Goal: Find specific page/section: Find specific page/section

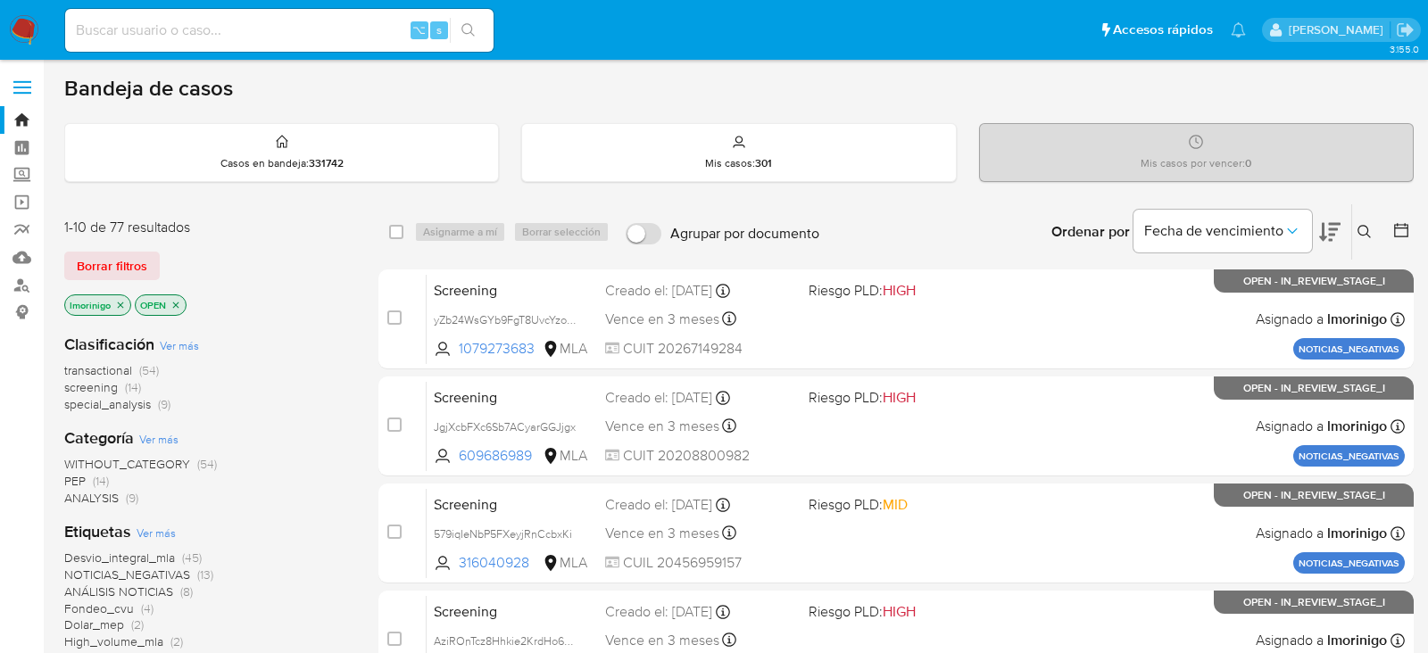
click at [191, 346] on span "Ver más" at bounding box center [179, 345] width 39 height 16
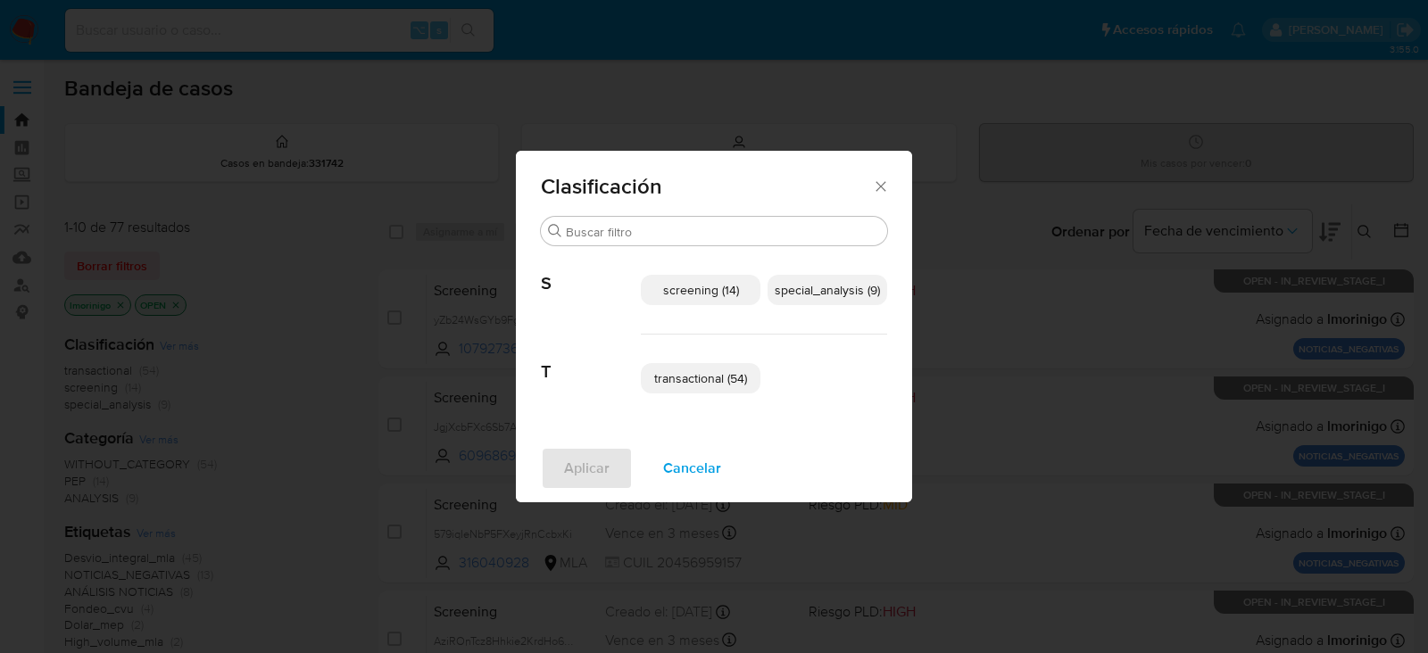
click at [679, 465] on span "Cancelar" at bounding box center [692, 468] width 58 height 39
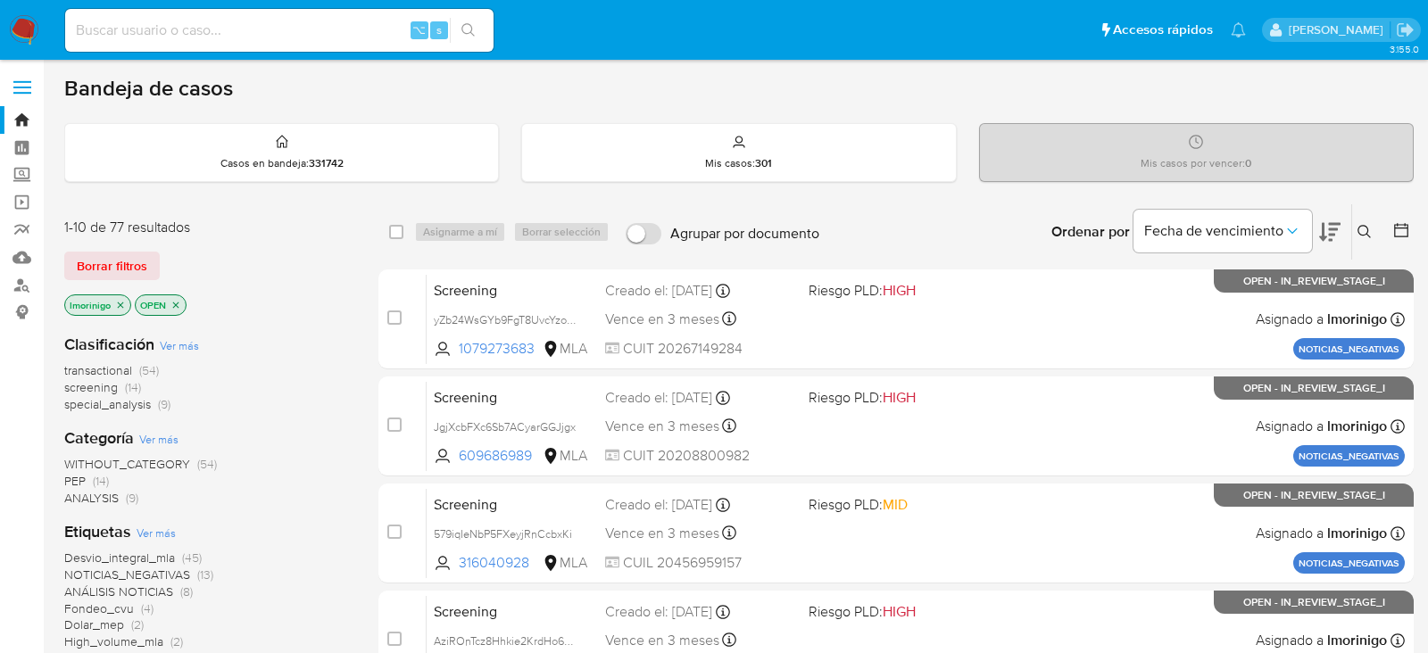
click at [177, 302] on icon "close-filter" at bounding box center [175, 305] width 11 height 11
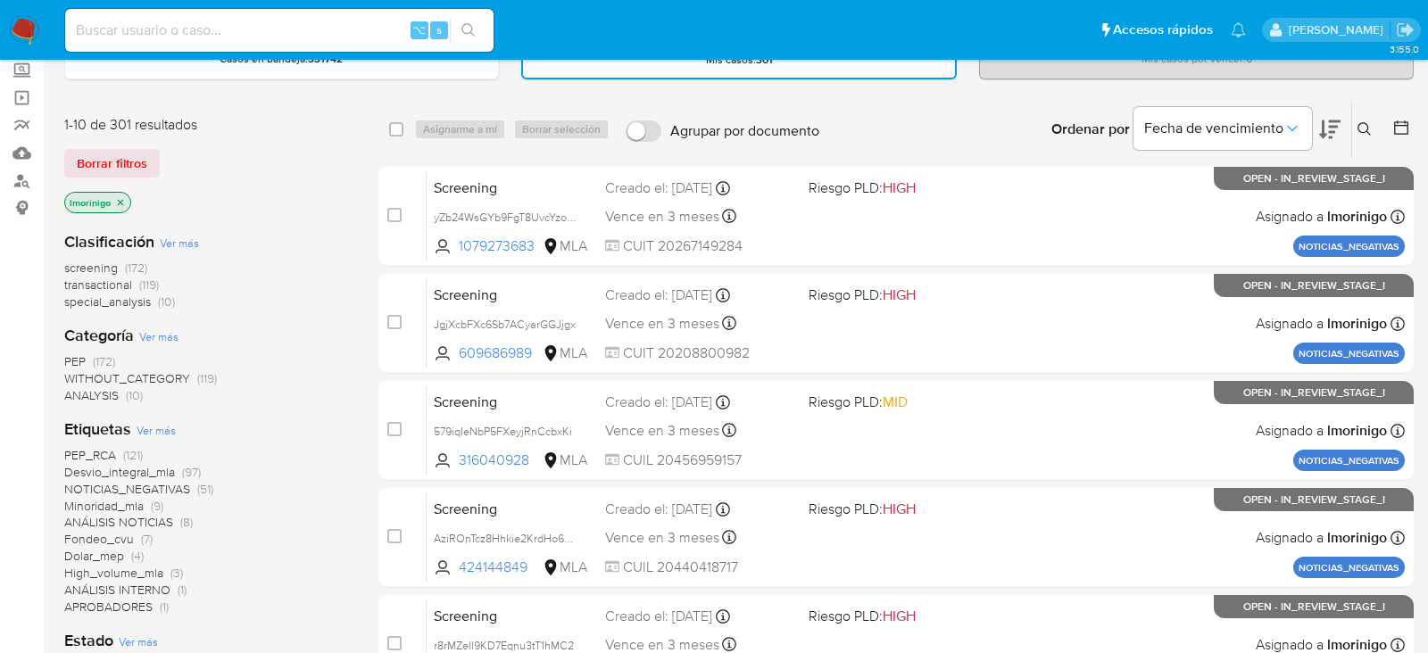
scroll to position [102, 0]
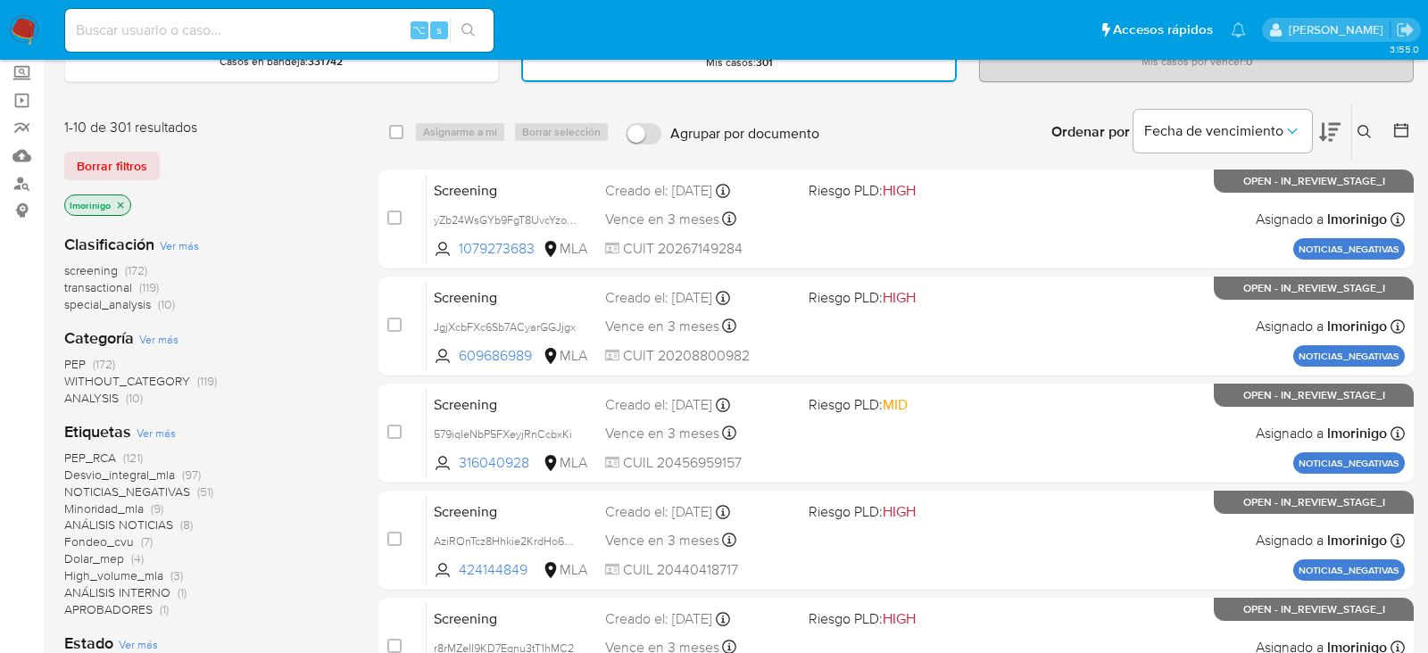
click at [108, 286] on span "transactional" at bounding box center [98, 288] width 68 height 18
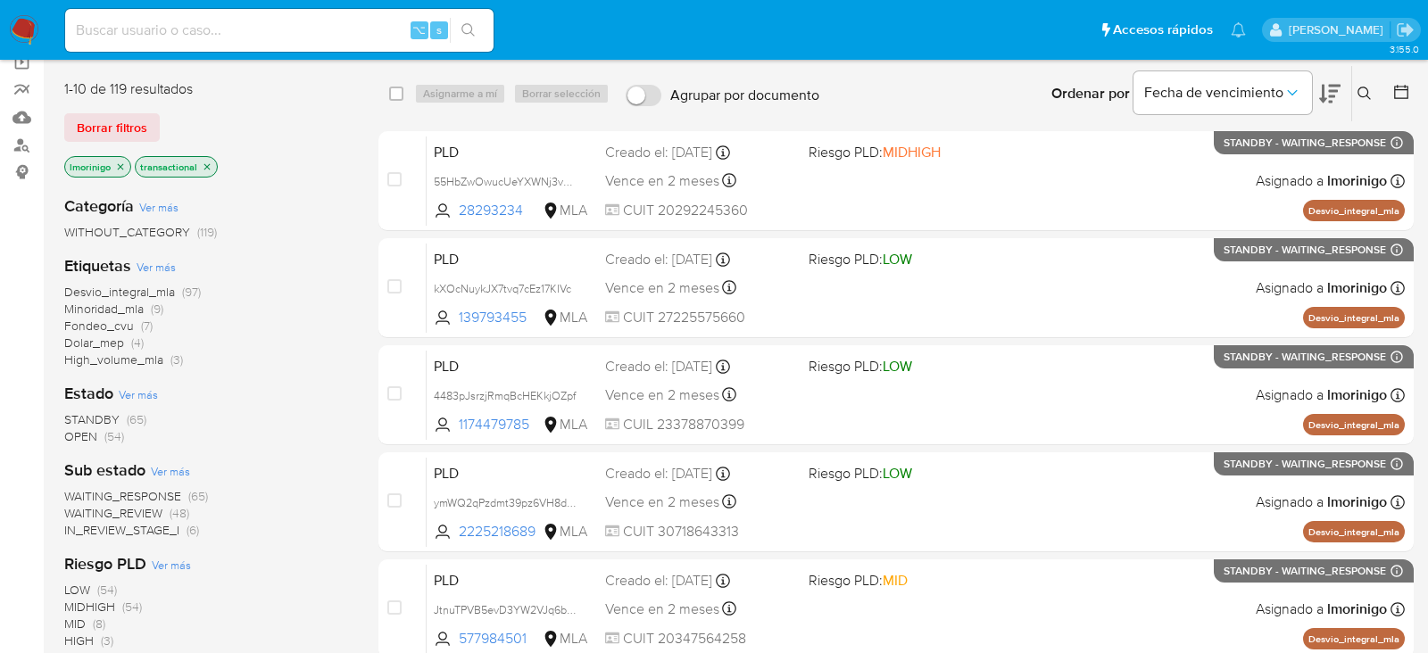
scroll to position [126, 0]
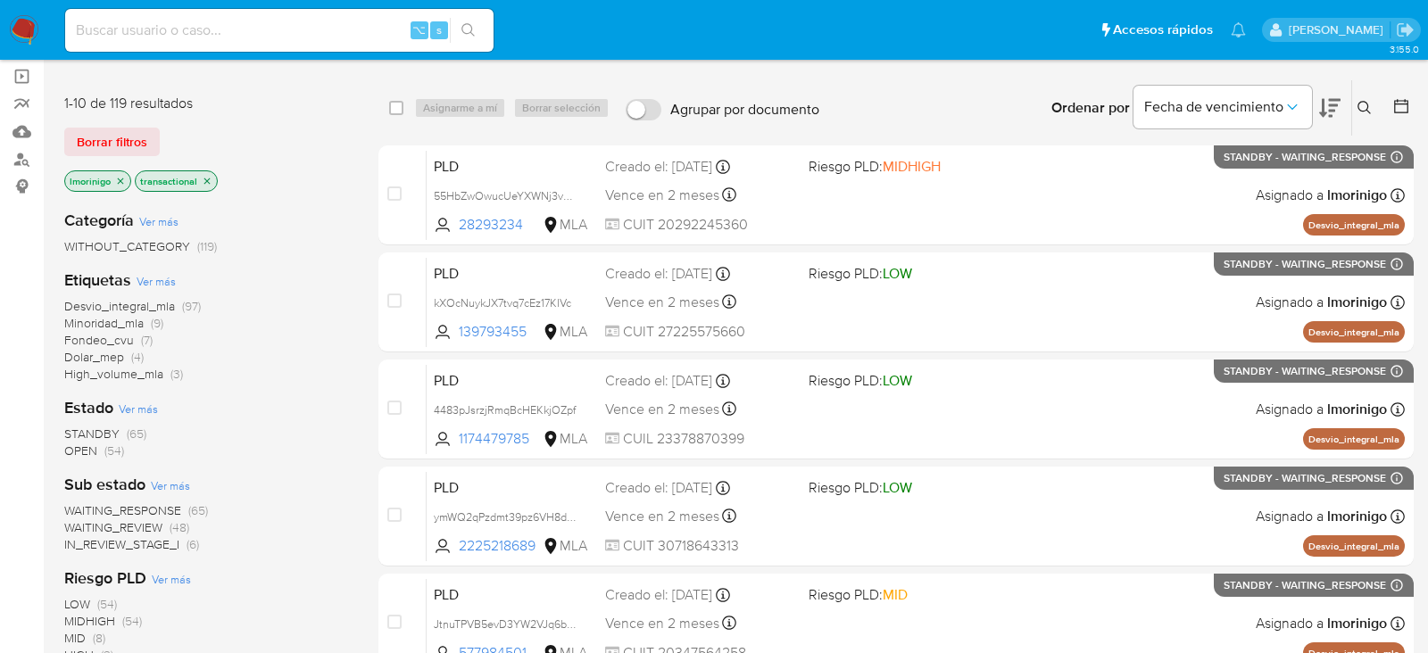
click at [208, 176] on icon "close-filter" at bounding box center [207, 181] width 11 height 11
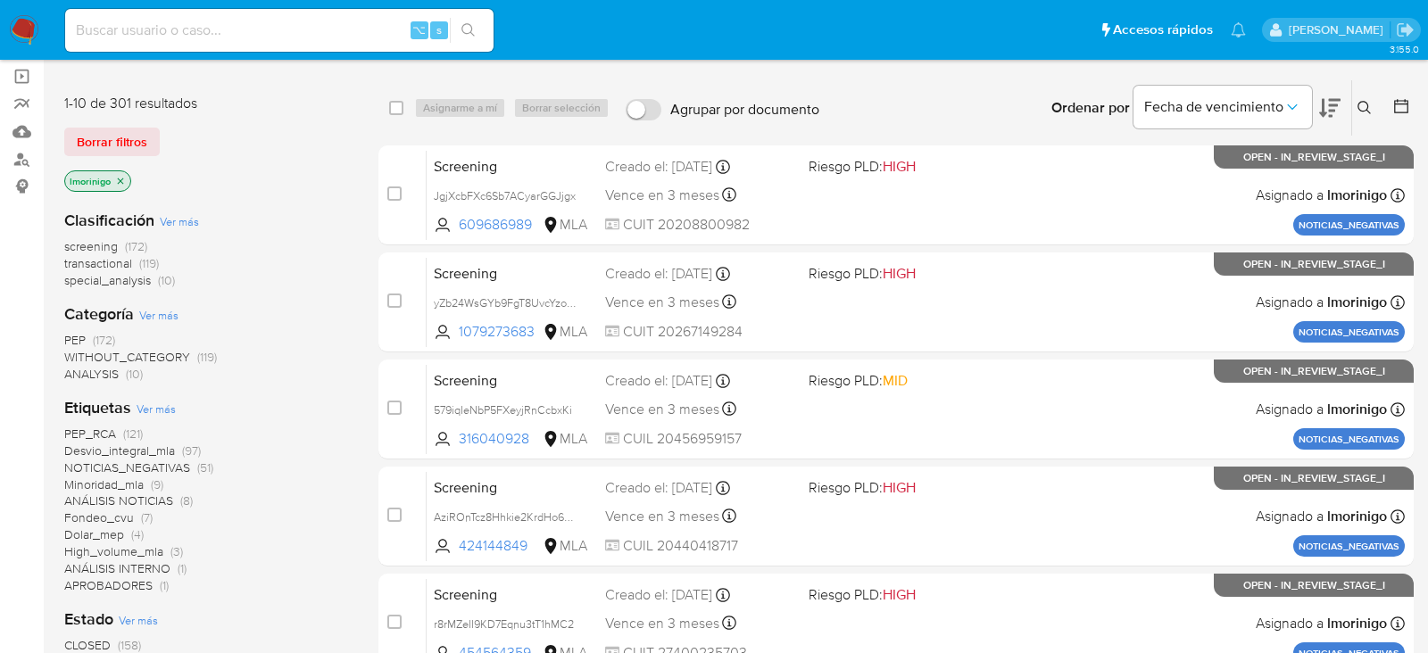
click at [15, 41] on img at bounding box center [24, 30] width 30 height 30
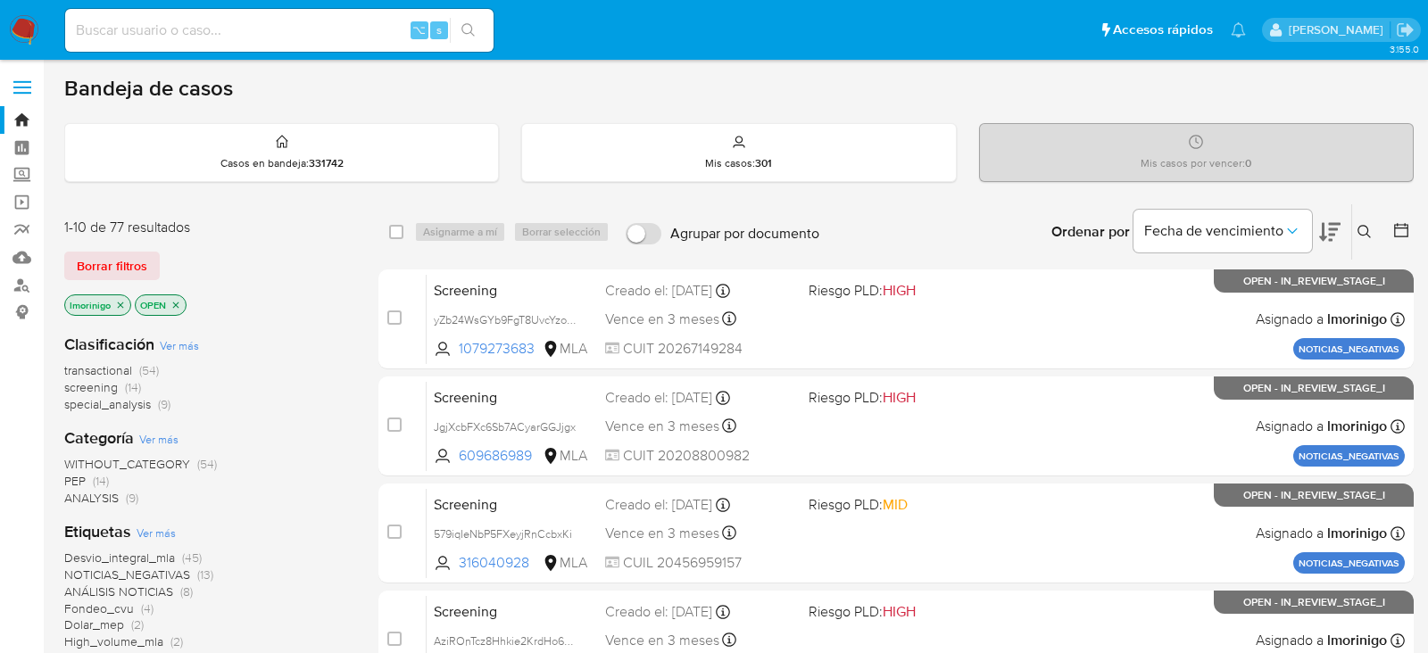
click at [1395, 228] on icon at bounding box center [1401, 230] width 14 height 14
click at [1405, 233] on icon at bounding box center [1402, 230] width 18 height 18
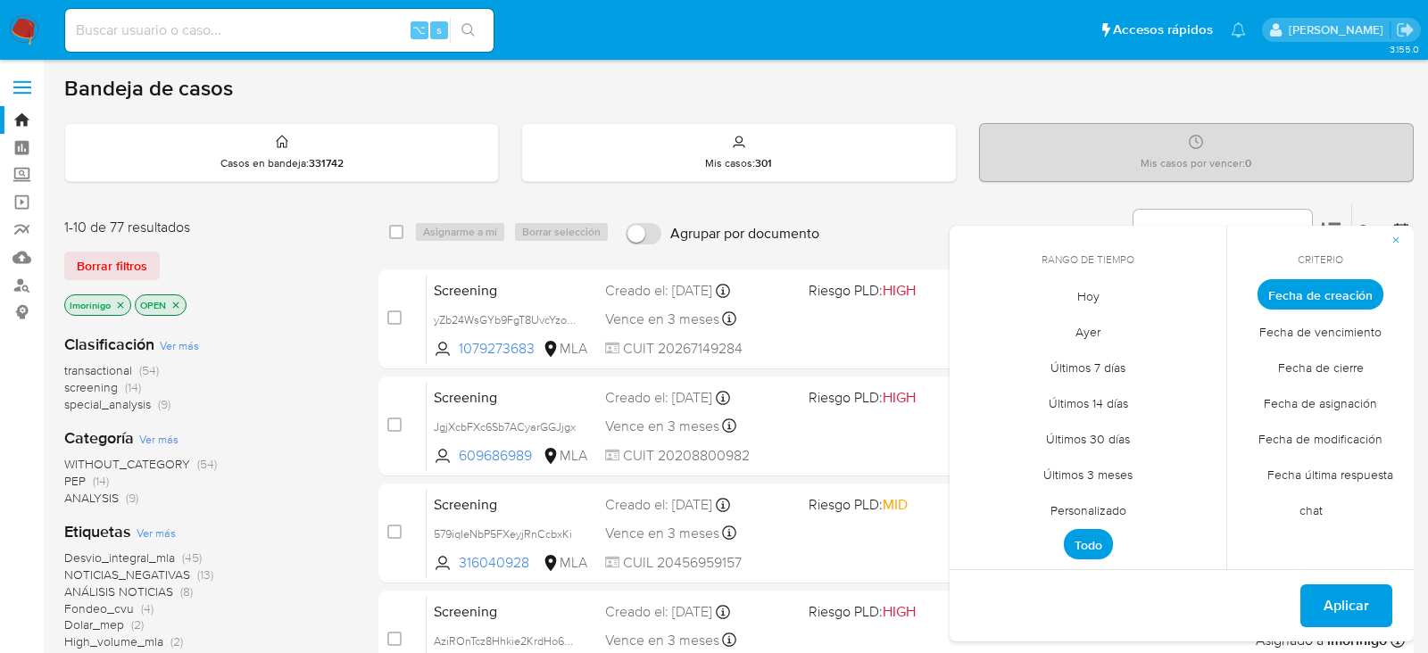
click at [1064, 505] on span "Personalizado" at bounding box center [1088, 510] width 113 height 37
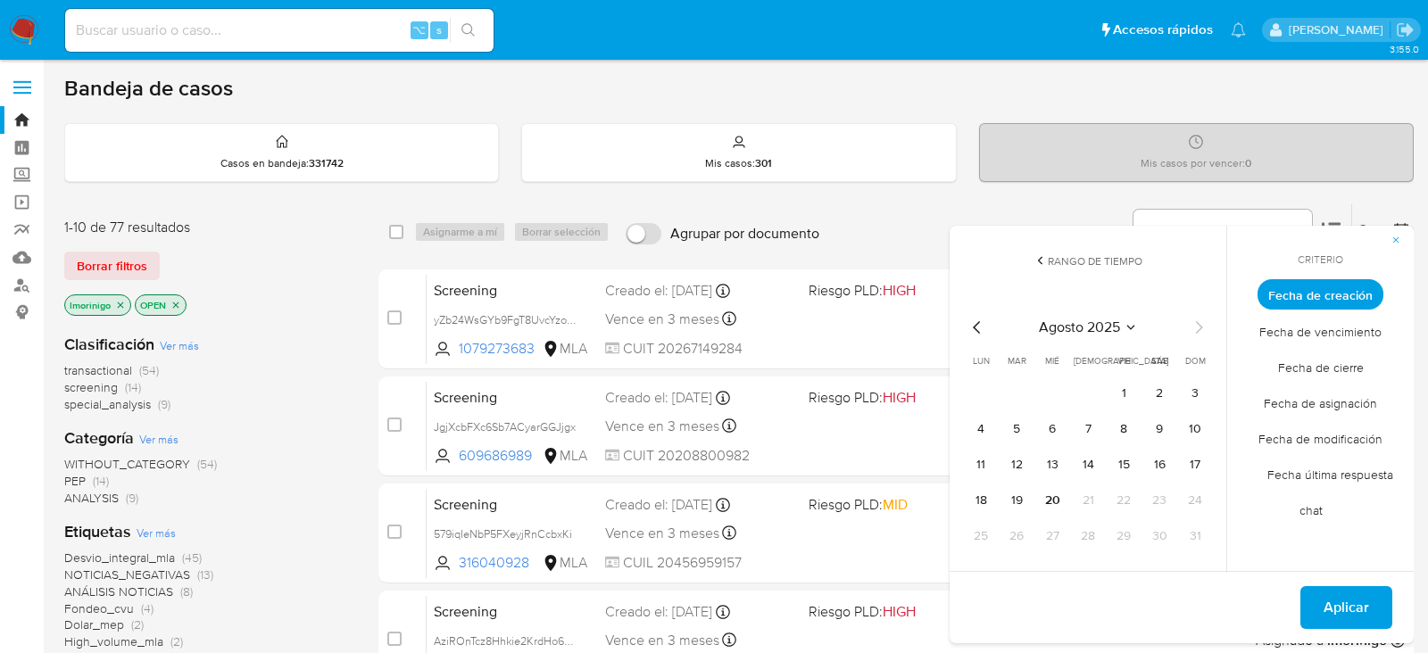
click at [982, 317] on icon "Mes anterior" at bounding box center [977, 327] width 21 height 21
click at [973, 323] on icon "Mes anterior" at bounding box center [977, 327] width 21 height 21
click at [1191, 385] on button "1" at bounding box center [1195, 393] width 29 height 29
click at [1204, 327] on icon "Mes siguiente" at bounding box center [1198, 327] width 21 height 21
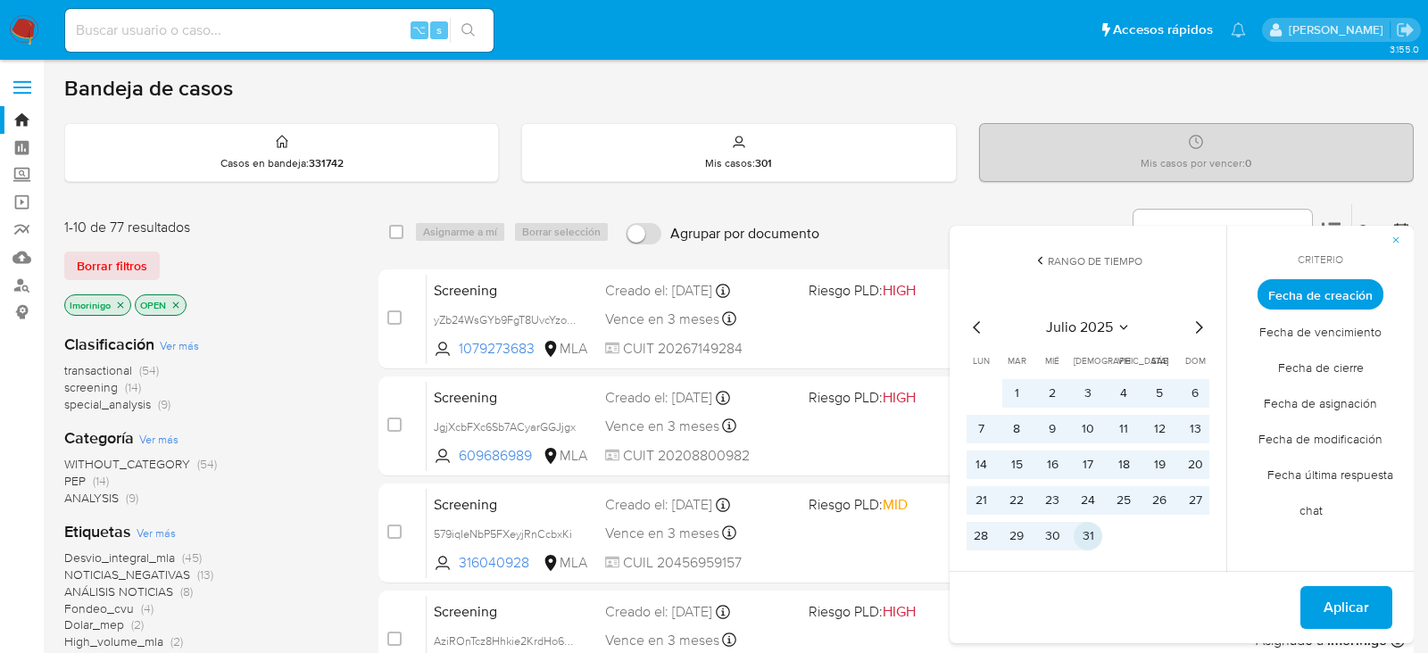
click at [1094, 530] on button "31" at bounding box center [1088, 536] width 29 height 29
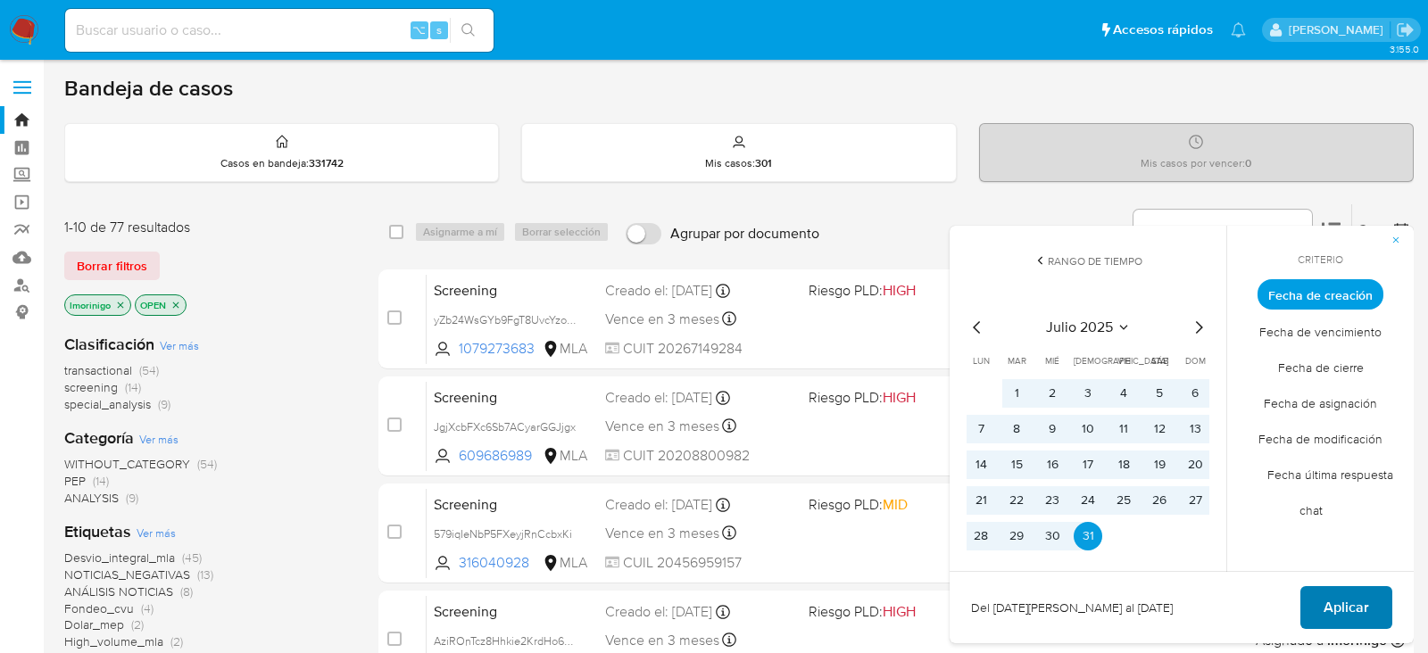
click at [1376, 605] on button "Aplicar" at bounding box center [1347, 607] width 92 height 43
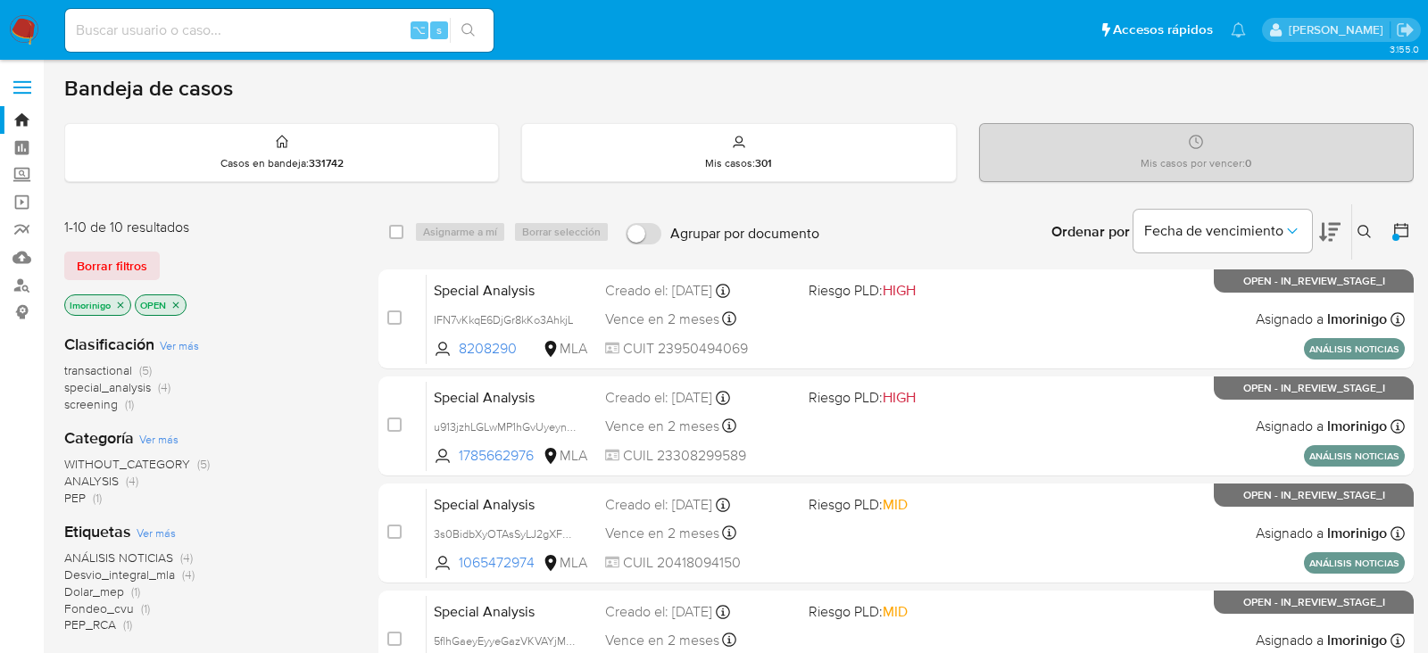
click at [1403, 230] on icon at bounding box center [1402, 230] width 18 height 18
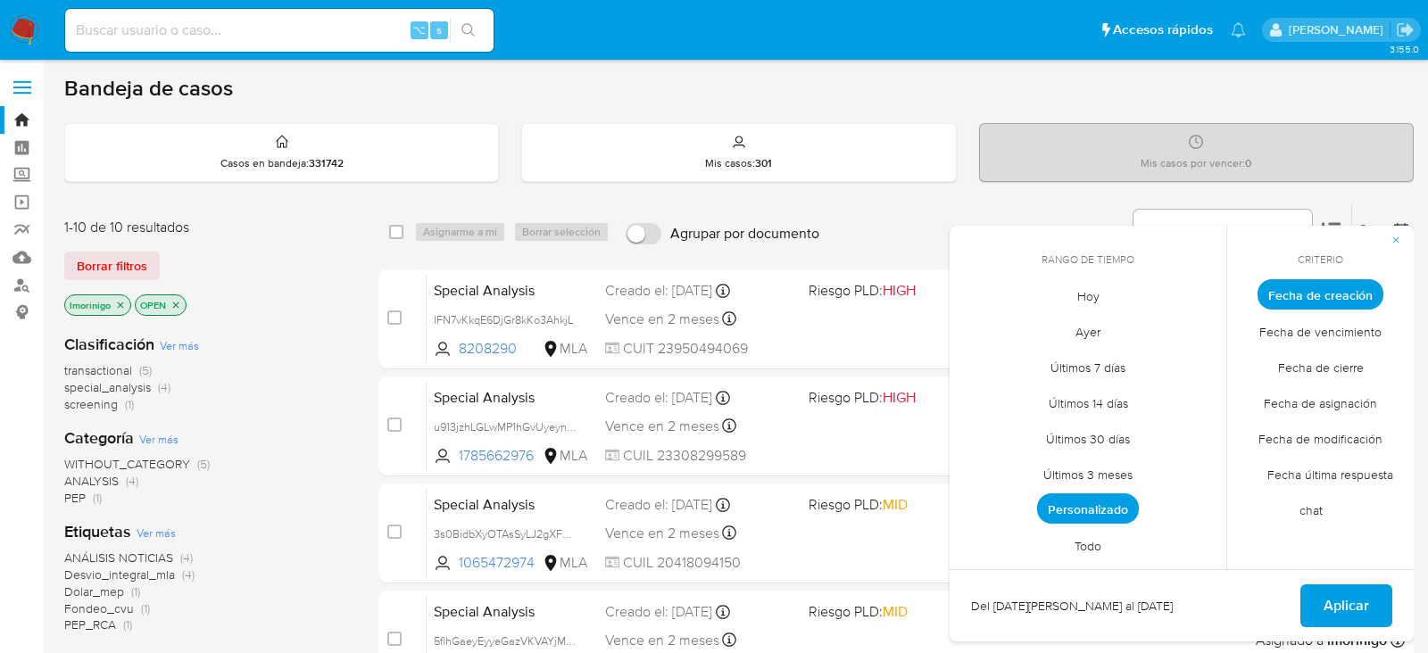
click at [1089, 505] on span "Personalizado" at bounding box center [1088, 509] width 102 height 30
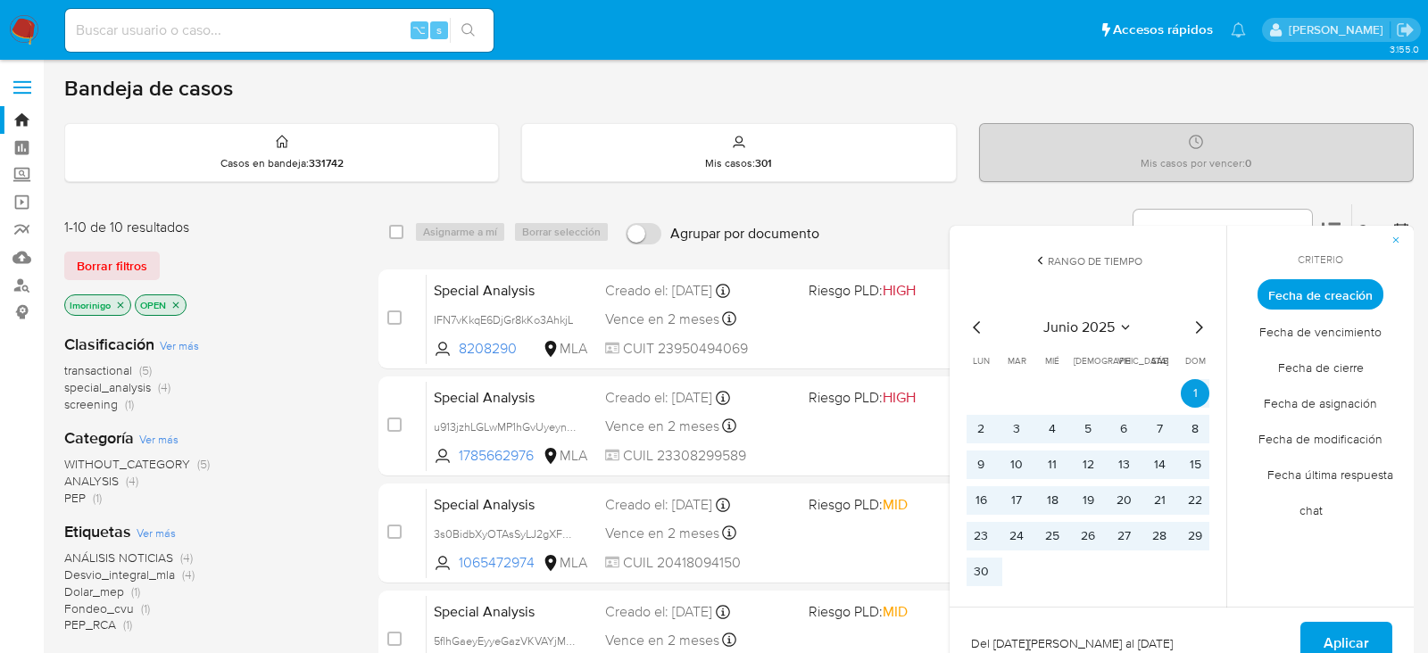
click at [1199, 331] on icon "Mes siguiente" at bounding box center [1198, 327] width 21 height 21
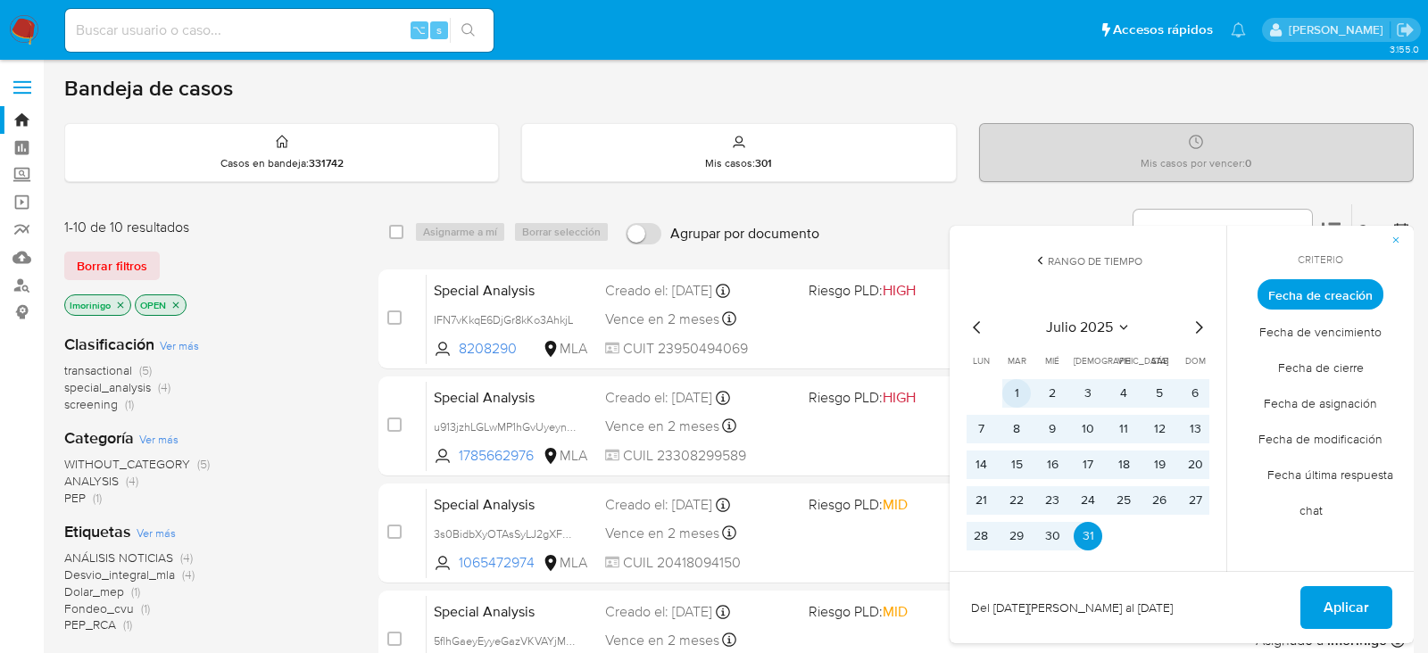
click at [1007, 389] on button "1" at bounding box center [1016, 393] width 29 height 29
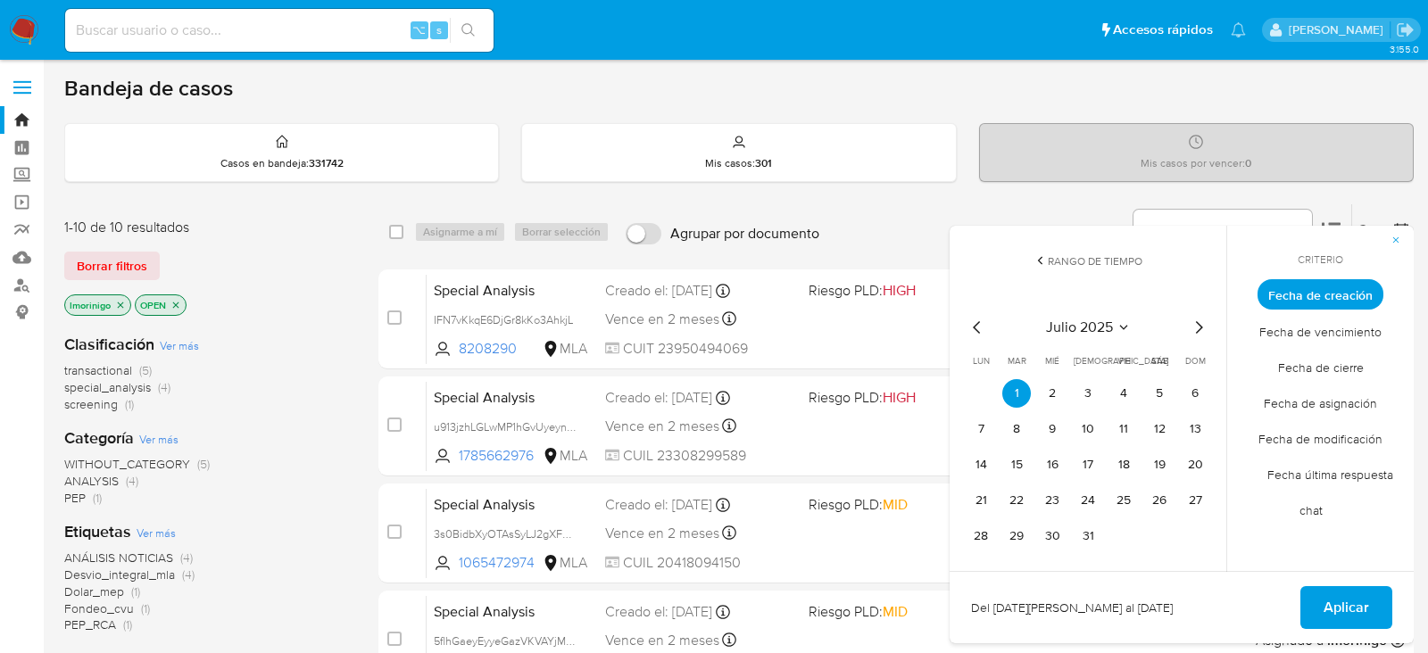
click at [1202, 330] on icon "Mes siguiente" at bounding box center [1198, 327] width 21 height 21
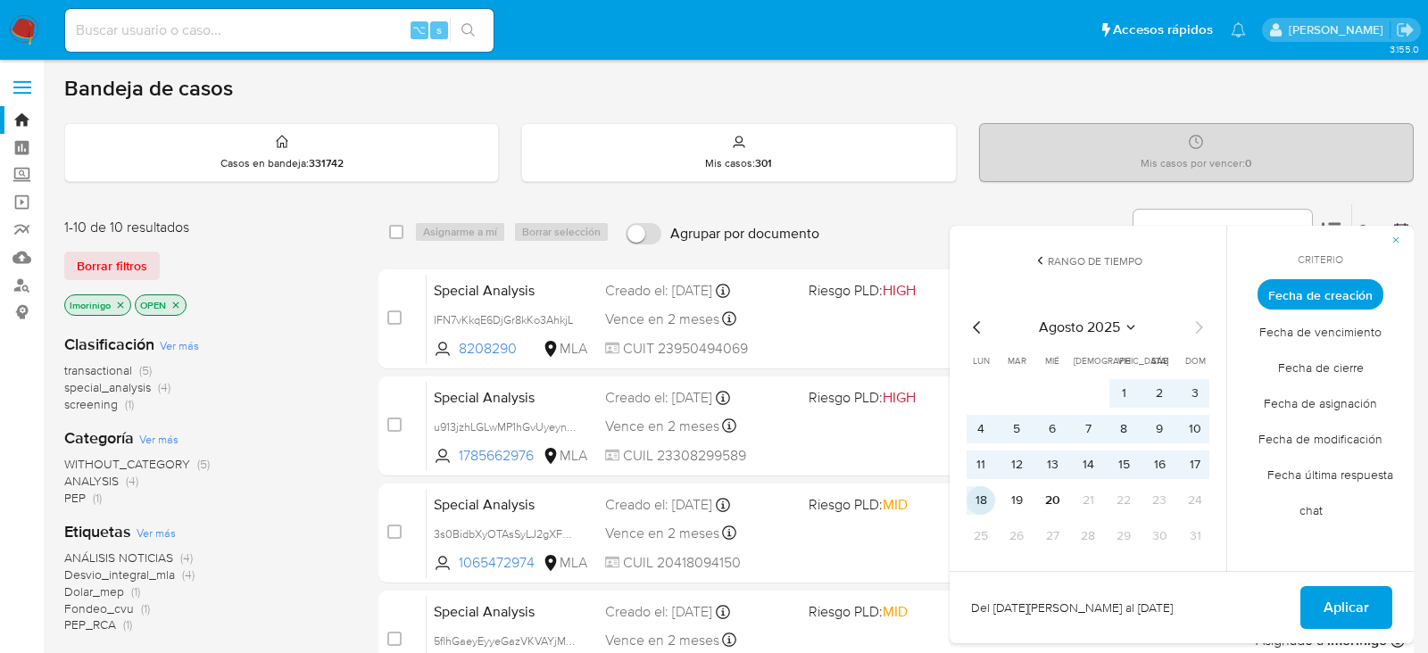
click at [980, 486] on button "18" at bounding box center [981, 500] width 29 height 29
click at [1369, 609] on button "Aplicar" at bounding box center [1347, 607] width 92 height 43
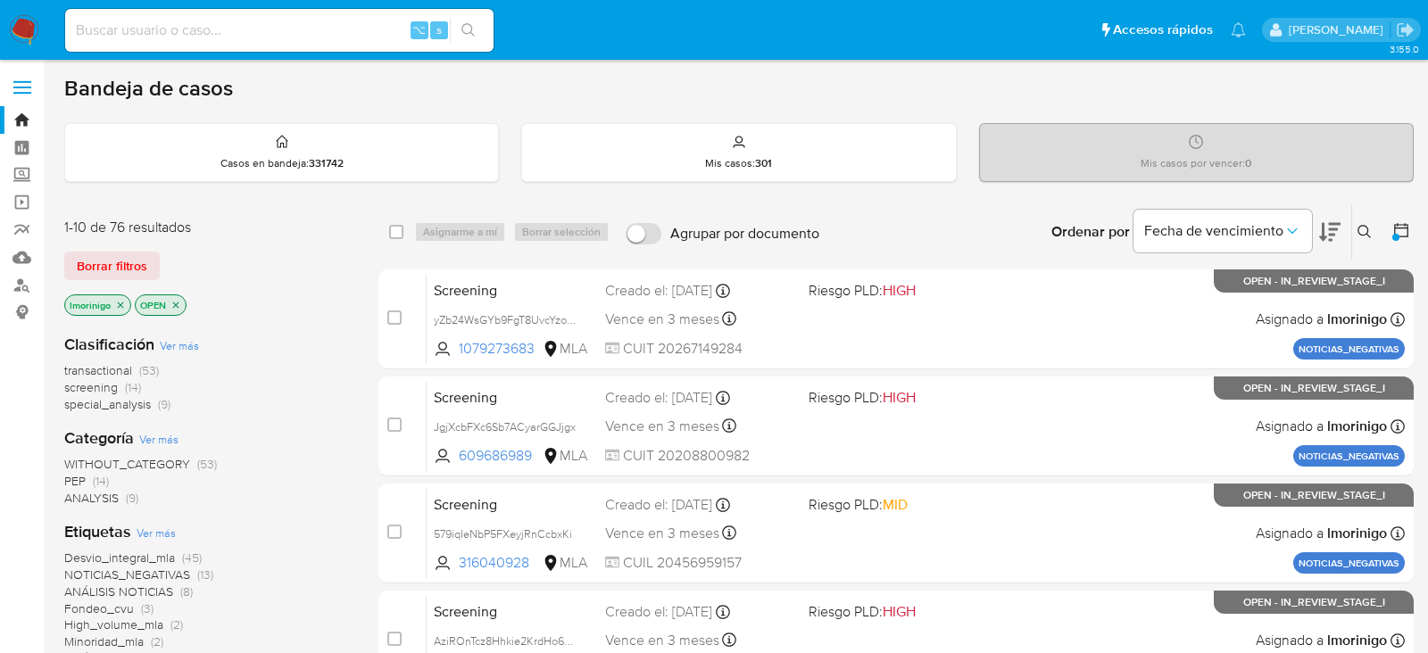
click at [1396, 237] on div at bounding box center [1396, 237] width 7 height 7
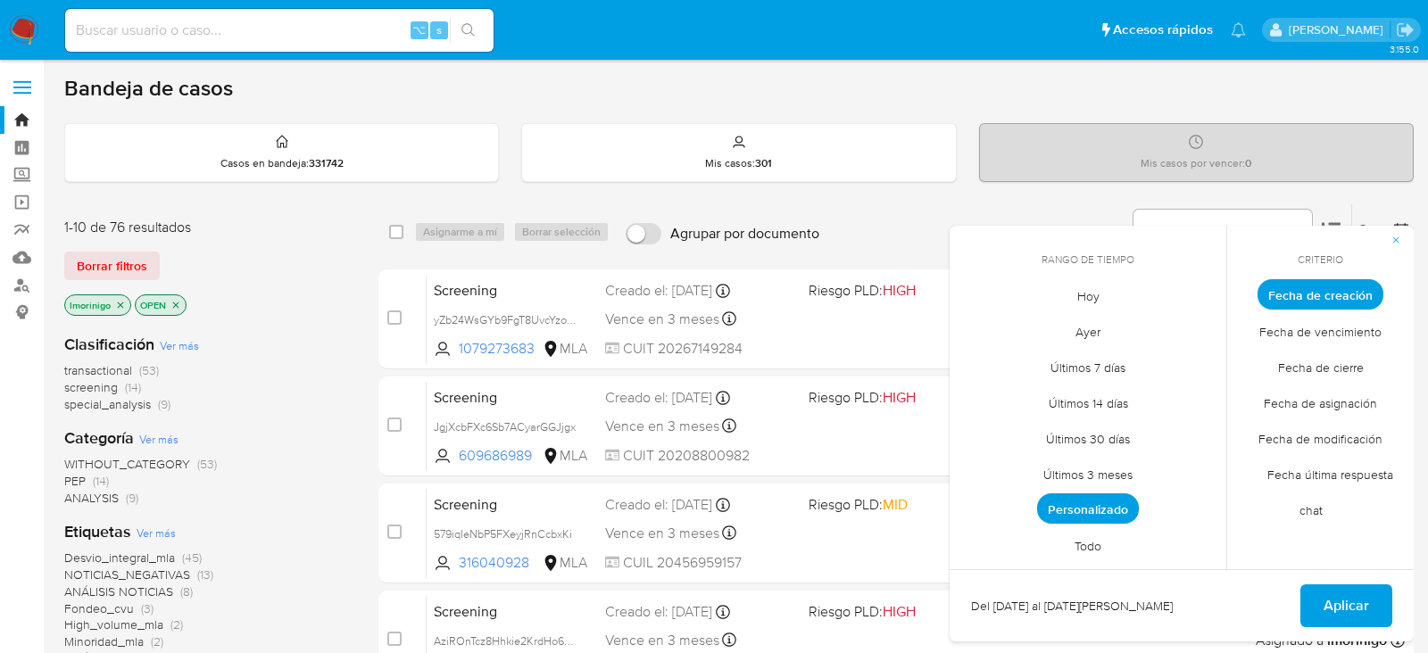
click at [1102, 502] on span "Personalizado" at bounding box center [1088, 509] width 102 height 30
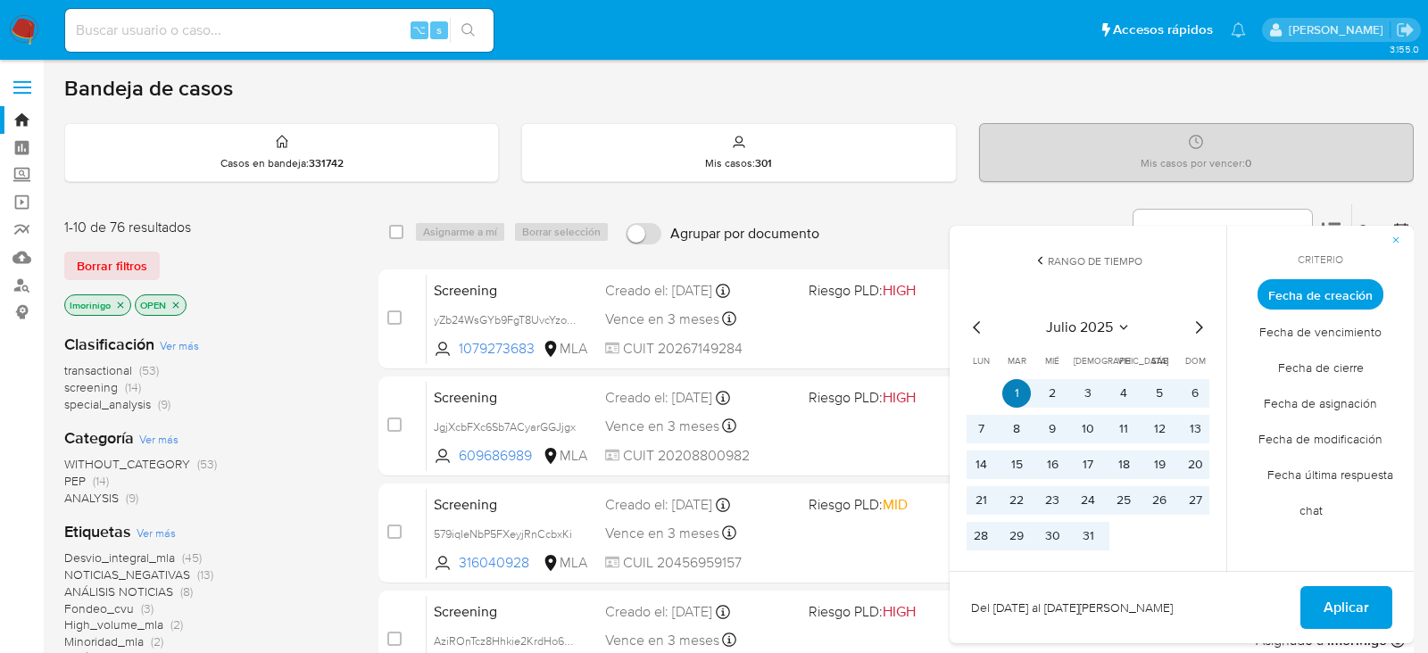
click at [1022, 389] on button "1" at bounding box center [1016, 393] width 29 height 29
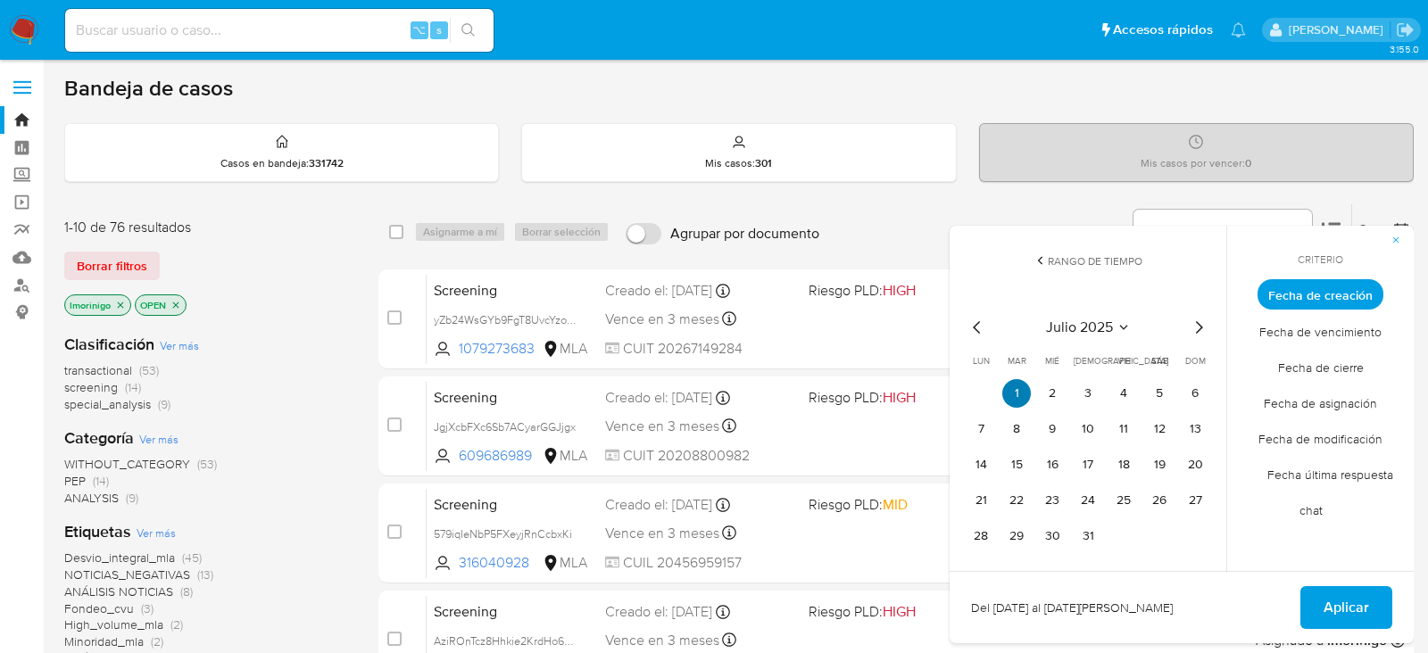
click at [1022, 389] on button "1" at bounding box center [1016, 393] width 29 height 29
click at [1196, 318] on icon "Mes siguiente" at bounding box center [1198, 327] width 21 height 21
click at [1130, 464] on button "15" at bounding box center [1124, 465] width 29 height 29
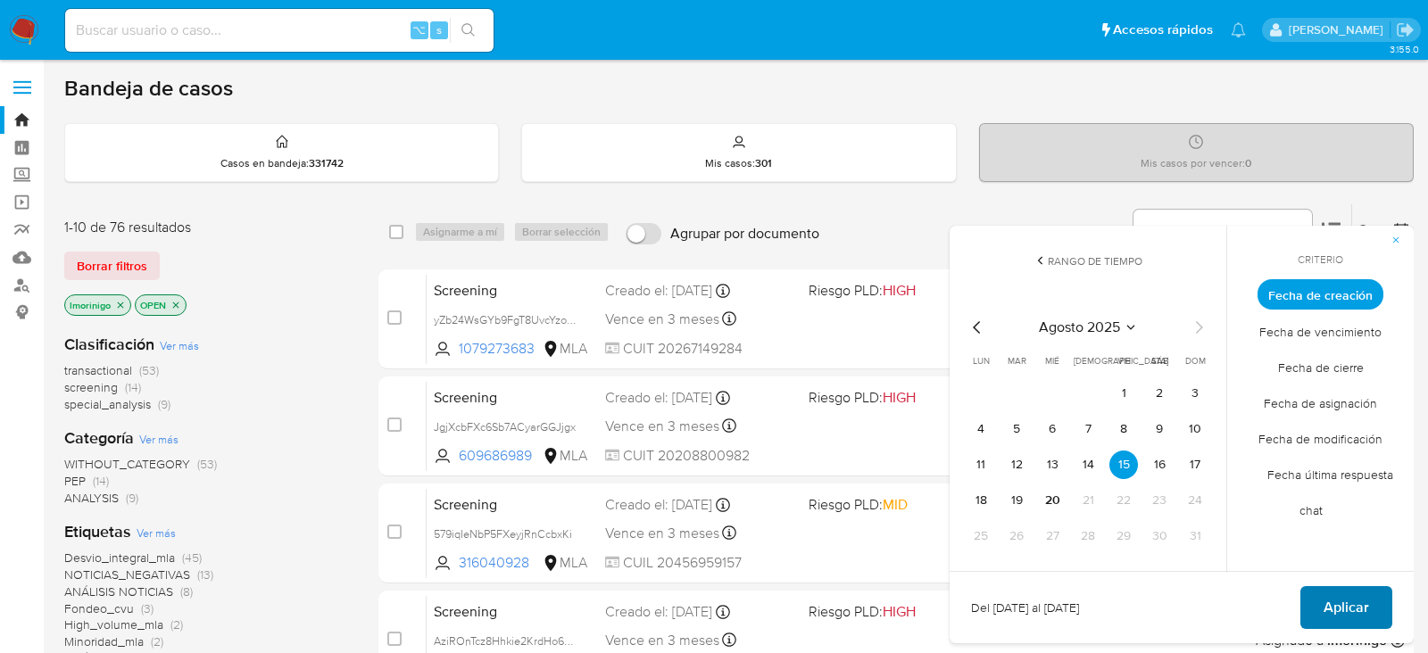
click at [1347, 616] on span "Aplicar" at bounding box center [1347, 607] width 46 height 39
